Goal: Transaction & Acquisition: Purchase product/service

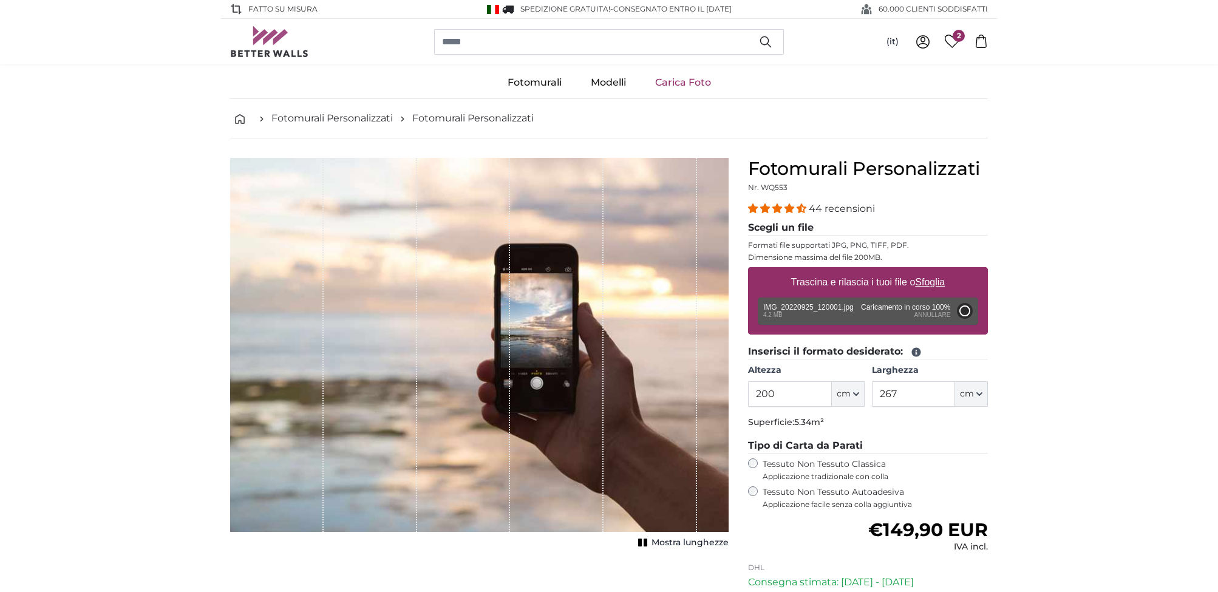
type input "150"
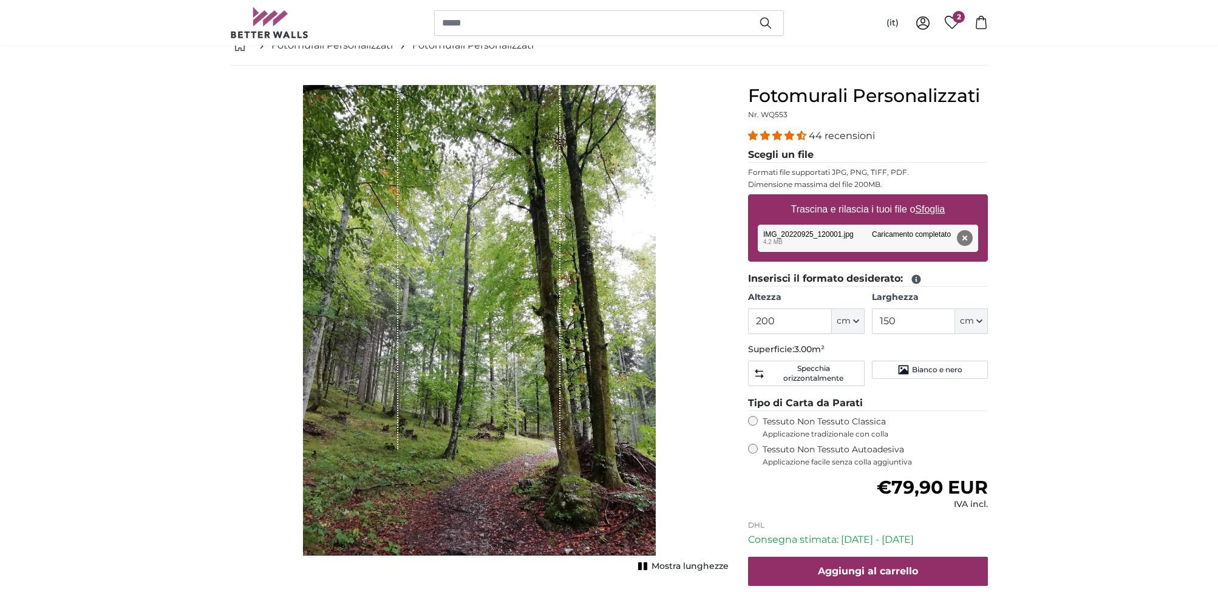
scroll to position [106, 0]
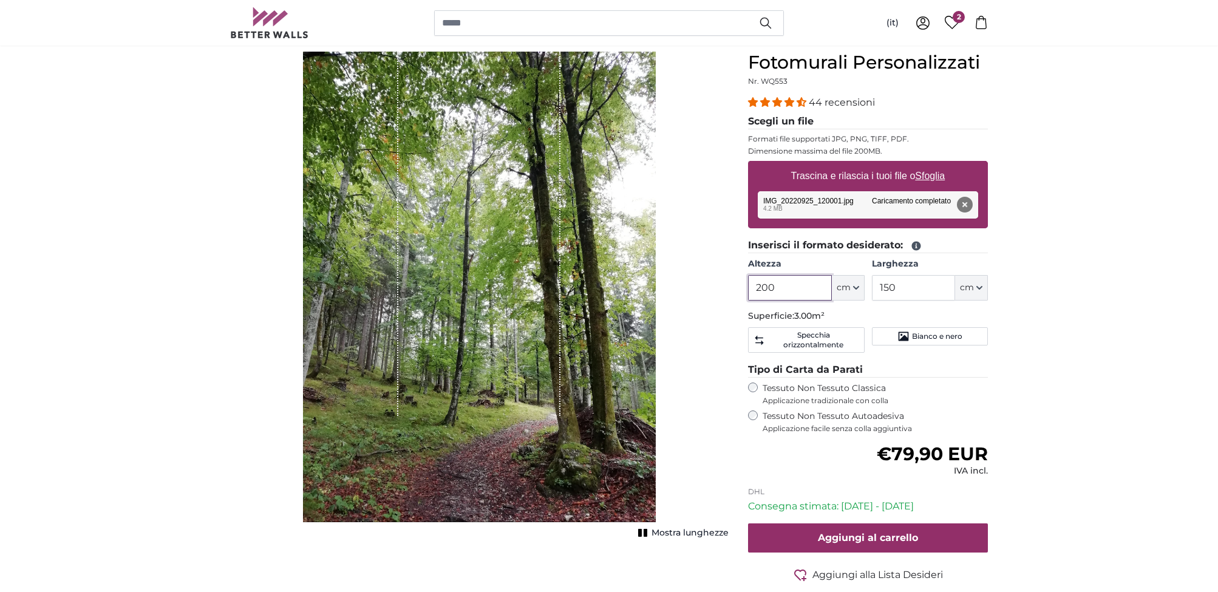
drag, startPoint x: 777, startPoint y: 285, endPoint x: 715, endPoint y: 284, distance: 62.0
click at [748, 284] on input "200" at bounding box center [789, 288] width 83 height 26
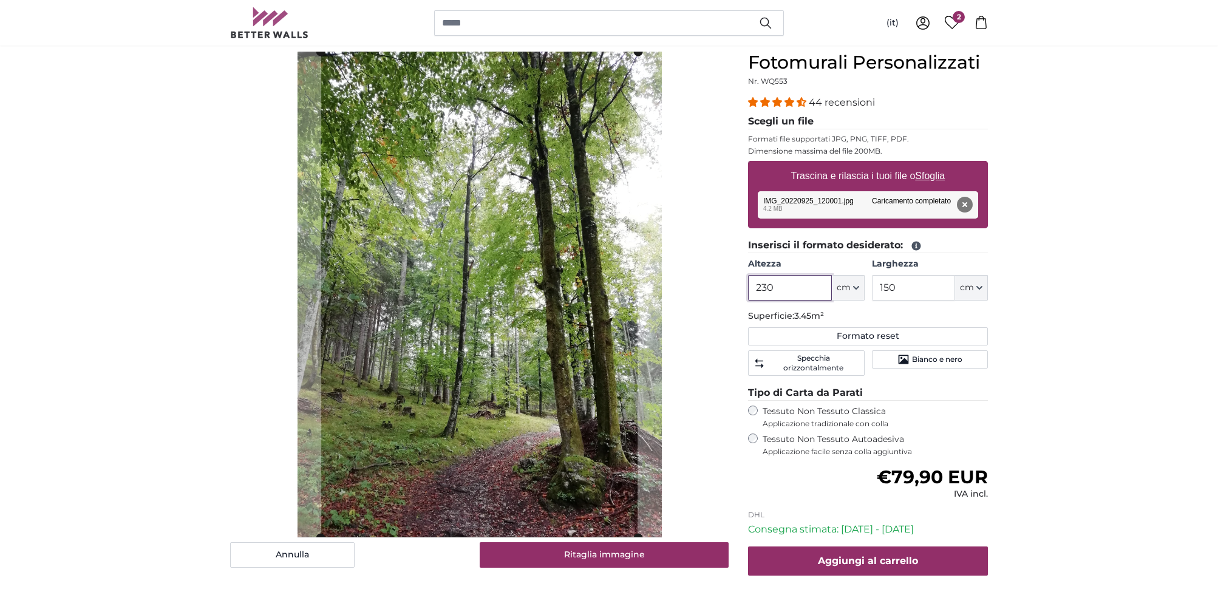
type input "230"
drag, startPoint x: 903, startPoint y: 284, endPoint x: 862, endPoint y: 285, distance: 41.3
click at [872, 286] on input "150" at bounding box center [913, 288] width 83 height 26
type input "145"
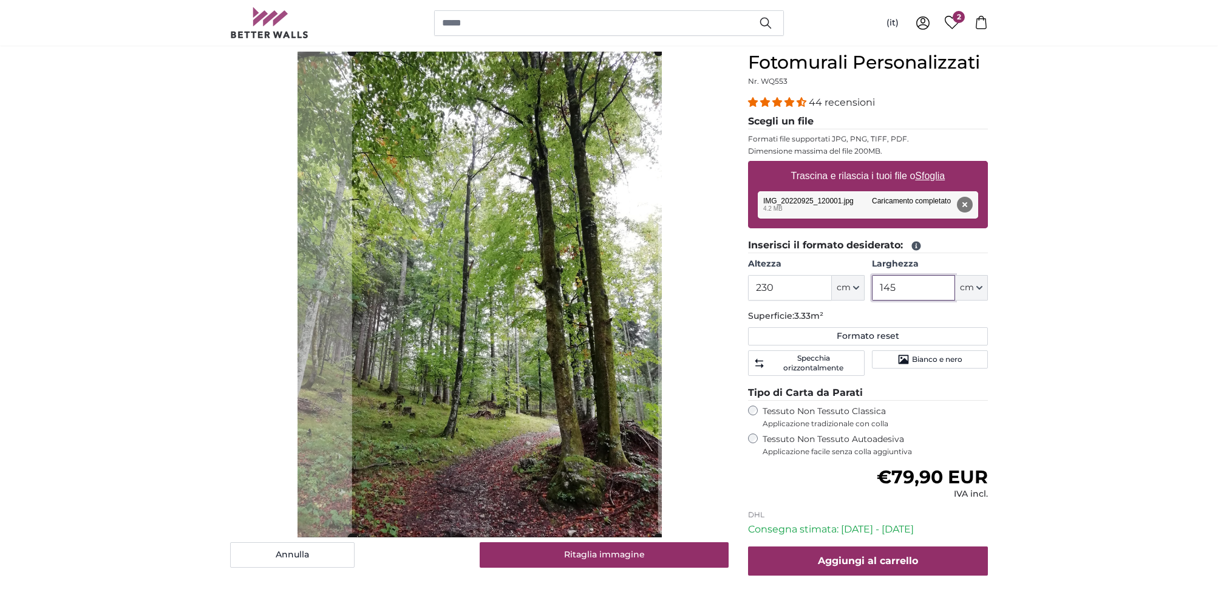
click at [510, 322] on cropper-handle at bounding box center [505, 295] width 306 height 486
click at [509, 339] on cropper-handle at bounding box center [503, 295] width 306 height 486
type input "145"
click at [755, 440] on div "Tessuto Non Tessuto Autoadesiva Applicazione facile senza colla aggiuntiva" at bounding box center [868, 445] width 240 height 23
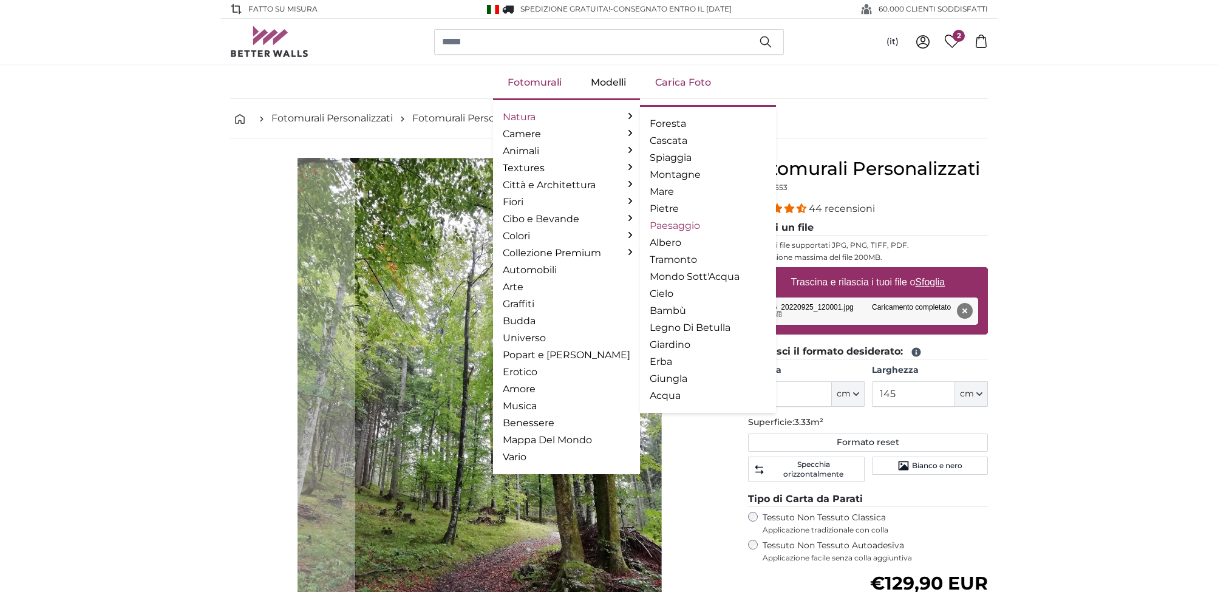
click at [658, 228] on link "Paesaggio" at bounding box center [708, 226] width 117 height 15
